Goal: Task Accomplishment & Management: Manage account settings

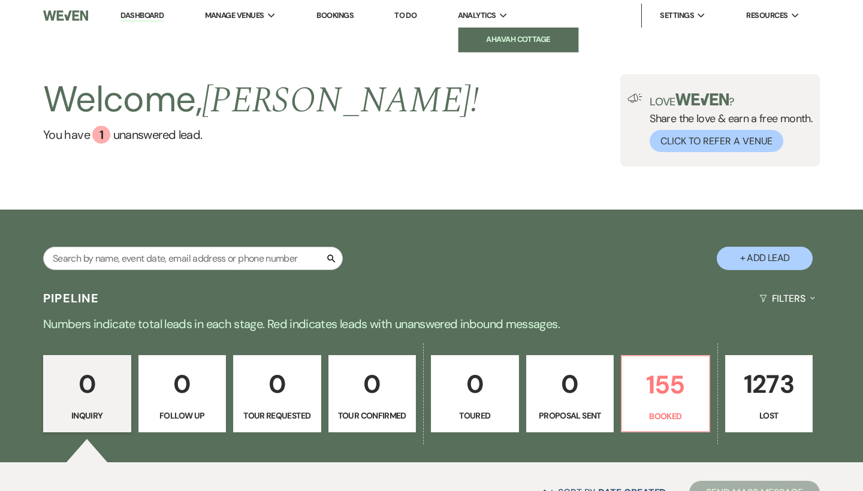
click at [510, 38] on li "Ahavah Cottage" at bounding box center [518, 40] width 108 height 12
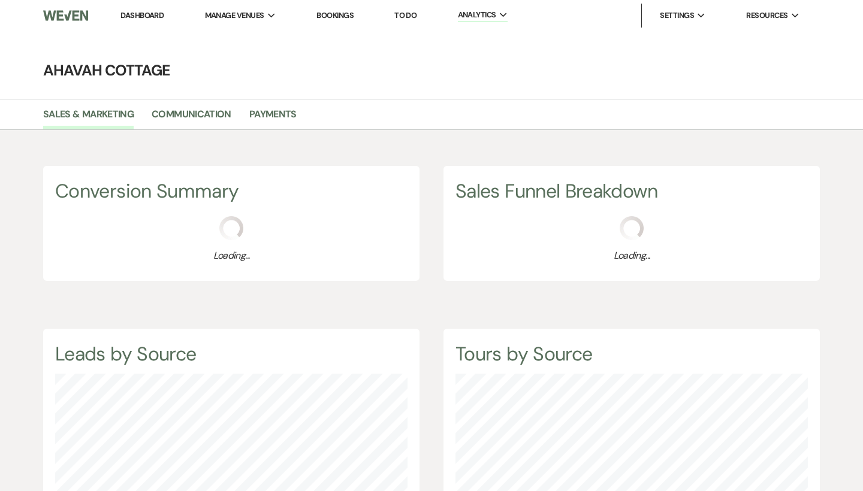
scroll to position [491, 863]
click at [276, 113] on link "Payments" at bounding box center [272, 118] width 47 height 23
select select "2025"
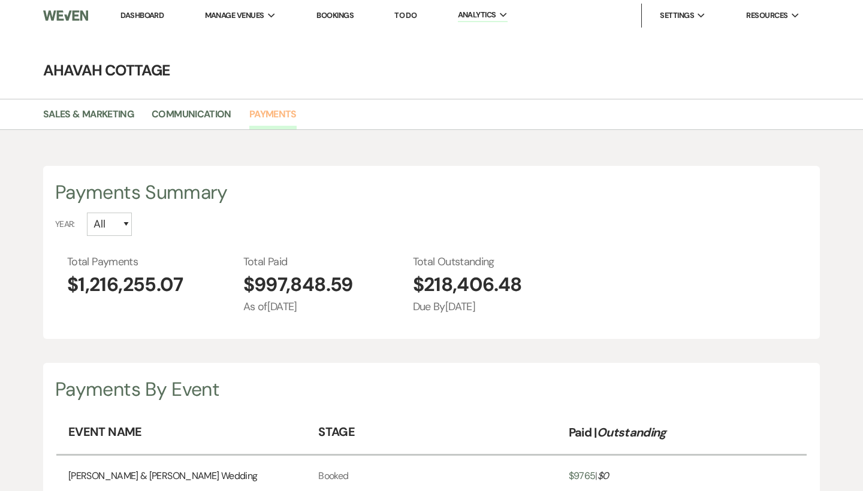
scroll to position [491, 863]
select select "2024"
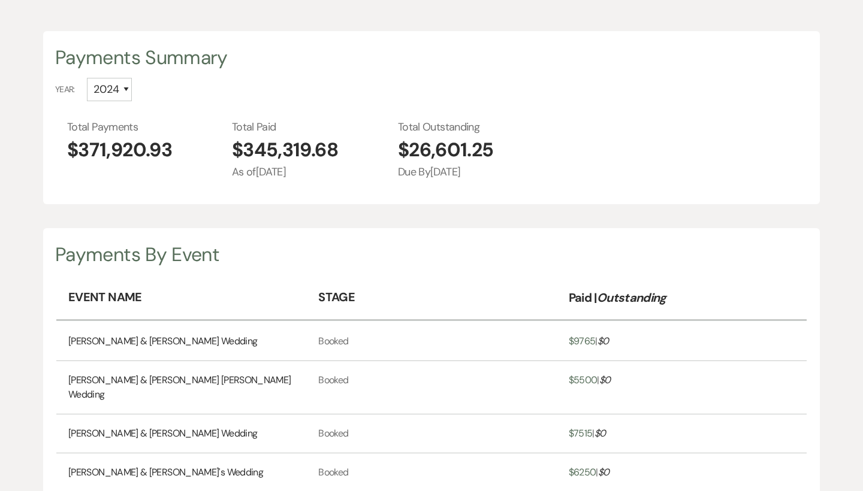
scroll to position [135, 0]
drag, startPoint x: 341, startPoint y: 149, endPoint x: 243, endPoint y: 153, distance: 97.7
click at [243, 153] on div "Total Payments $371,920.93 Total Paid $345,319.68 As of [DATE] Total Outstandin…" at bounding box center [437, 149] width 740 height 61
copy span "345,319.68"
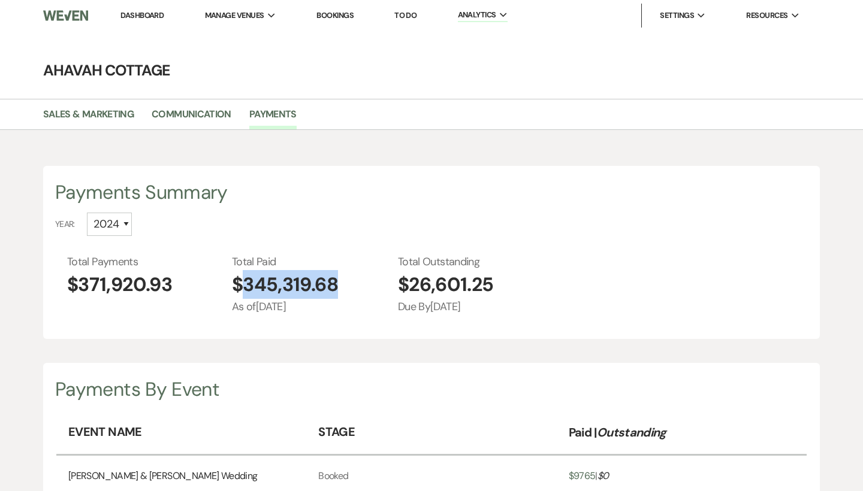
scroll to position [0, 0]
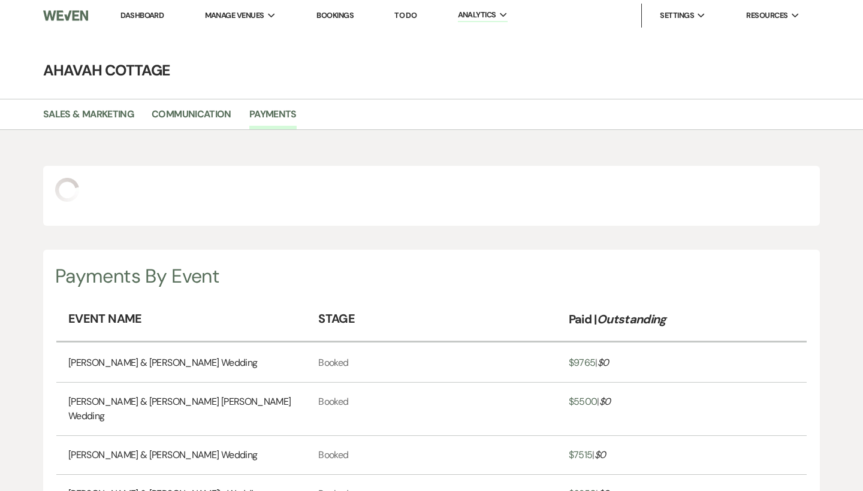
select select "2026"
select select "2027"
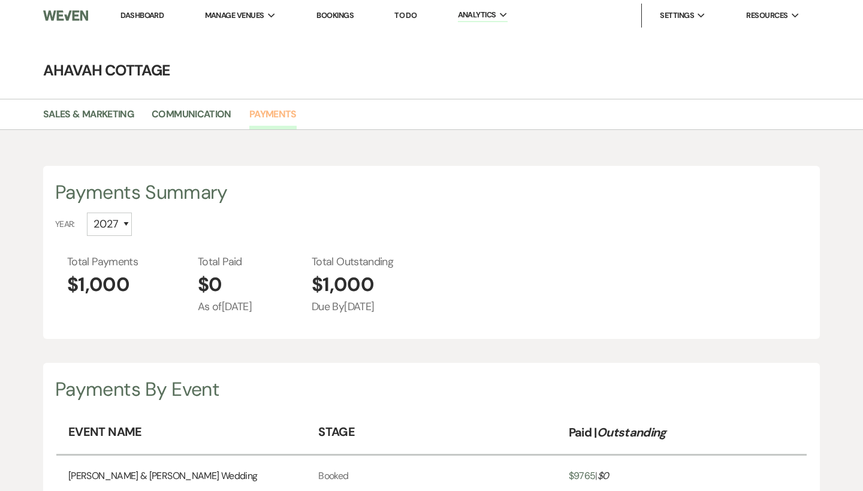
click at [255, 114] on link "Payments" at bounding box center [272, 118] width 47 height 23
select select "2023"
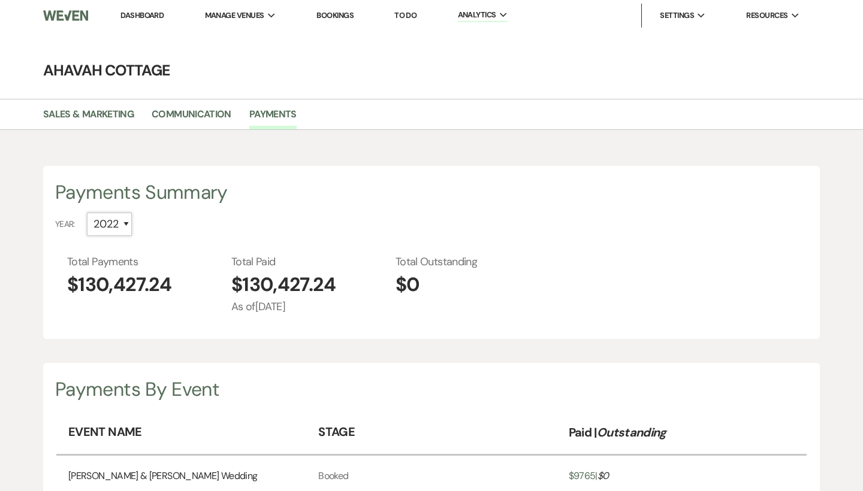
select select "2025"
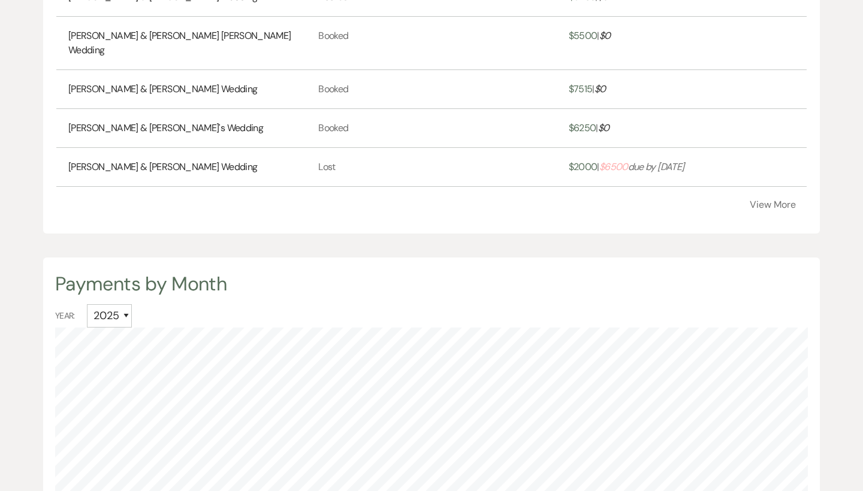
scroll to position [484, 0]
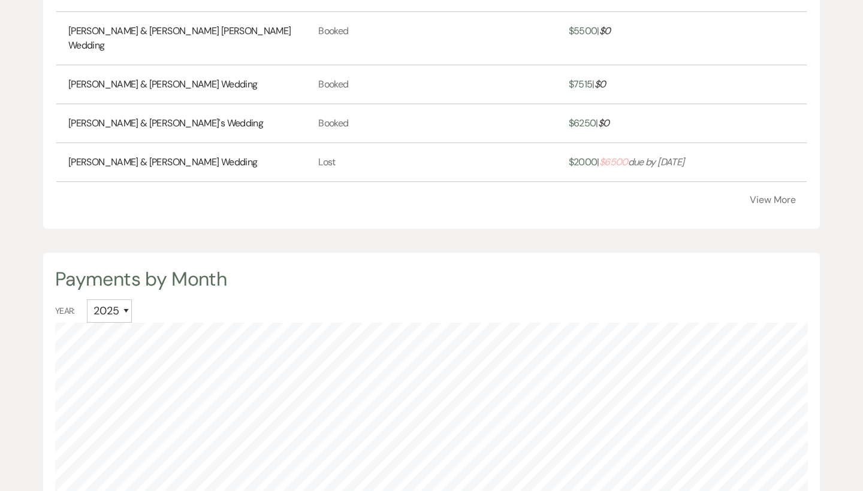
click at [764, 195] on button "View More" at bounding box center [772, 200] width 46 height 10
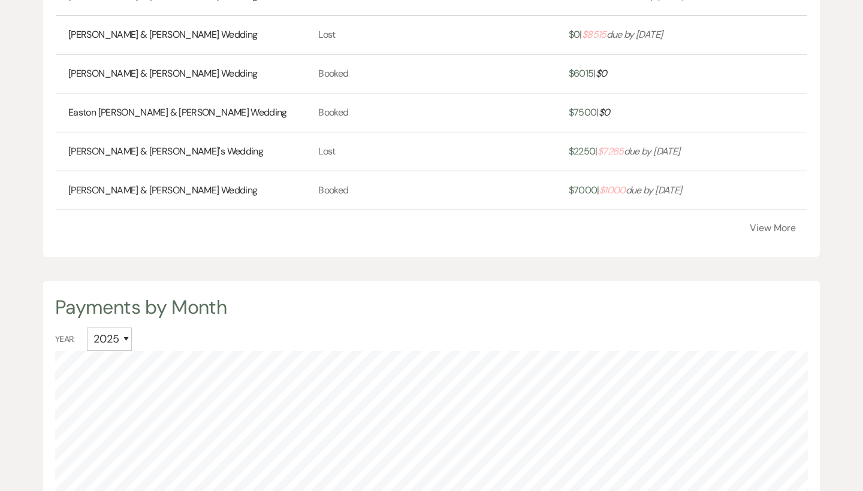
scroll to position [653, 0]
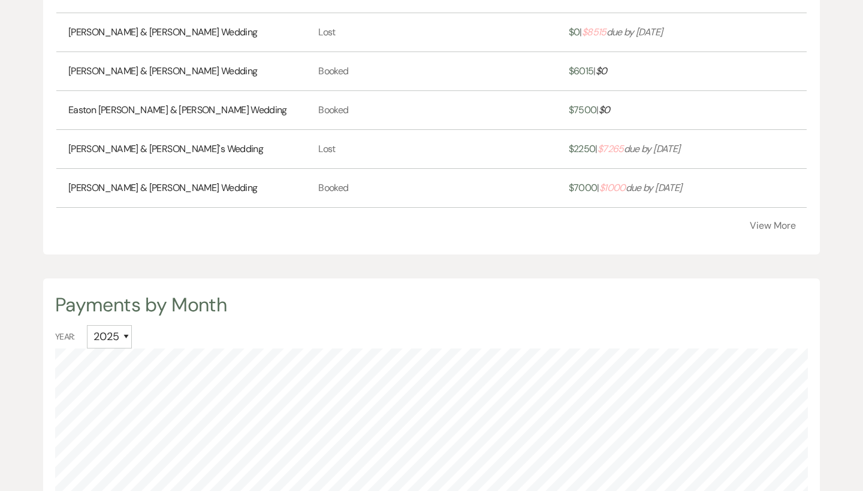
click at [776, 221] on button "View More" at bounding box center [772, 226] width 46 height 10
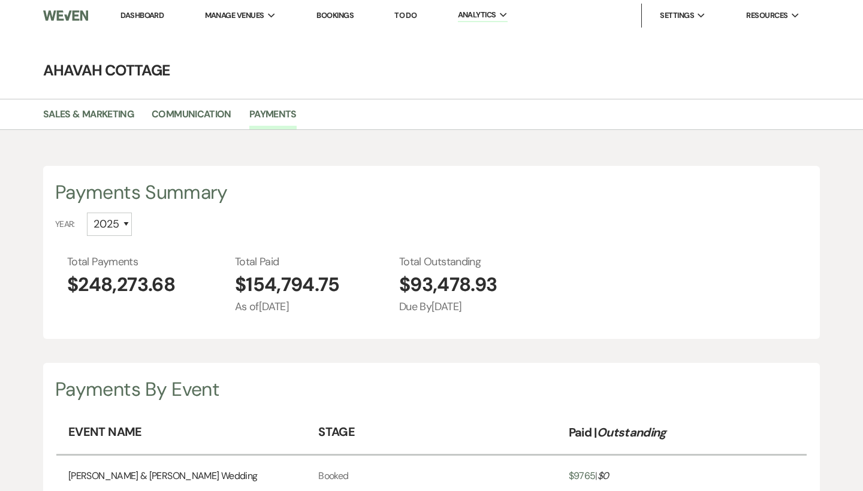
scroll to position [0, 0]
